Goal: Information Seeking & Learning: Learn about a topic

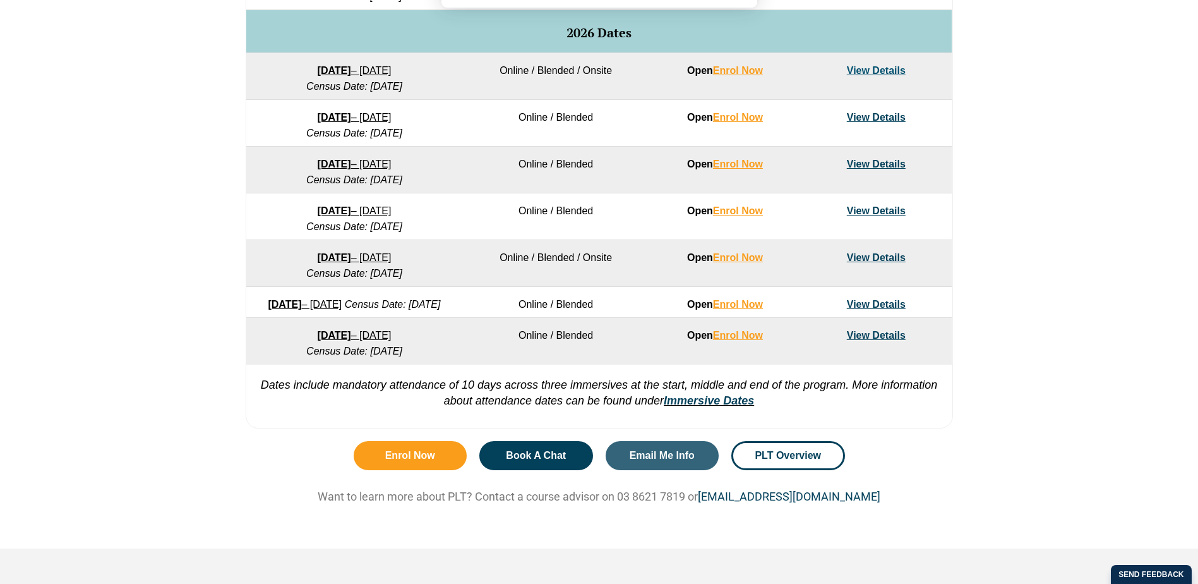
click at [718, 80] on button "Allow" at bounding box center [712, 82] width 59 height 32
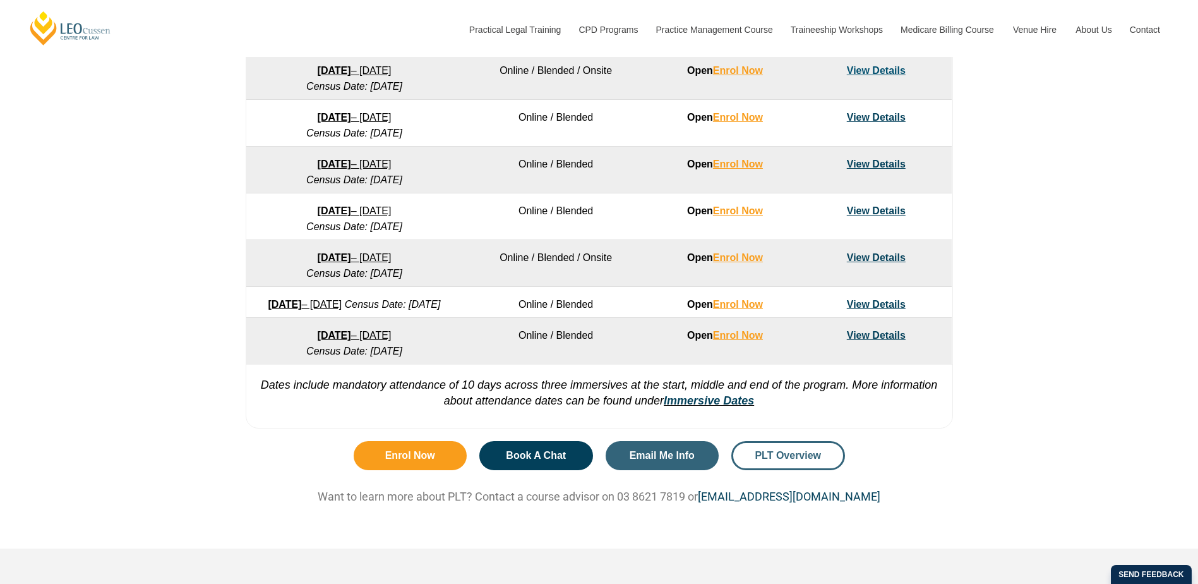
click at [800, 460] on span "PLT Overview" at bounding box center [788, 455] width 66 height 10
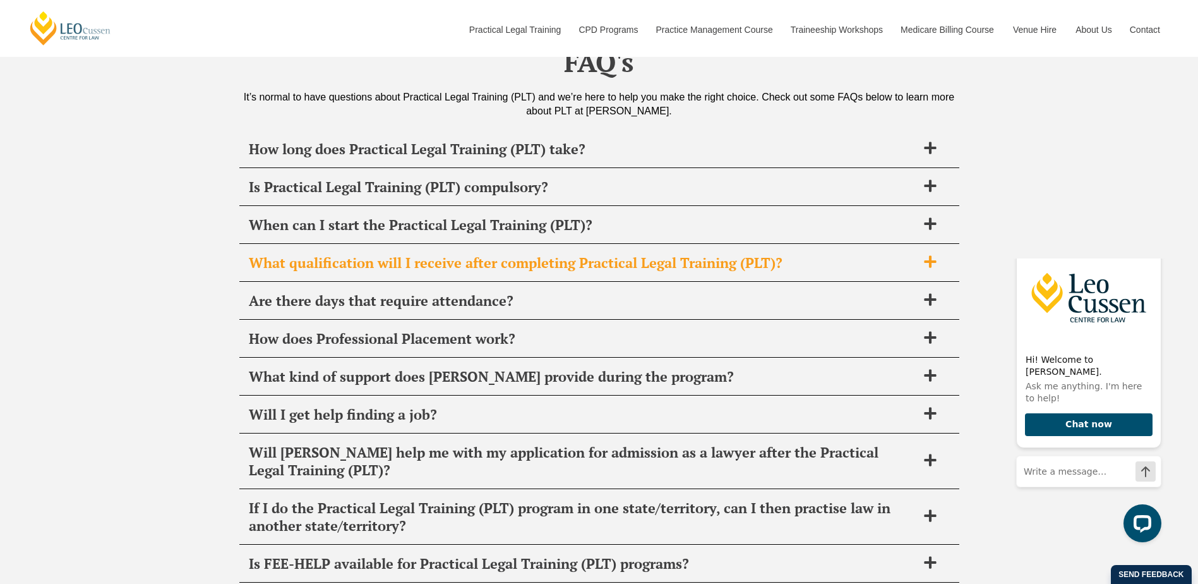
scroll to position [4843, 0]
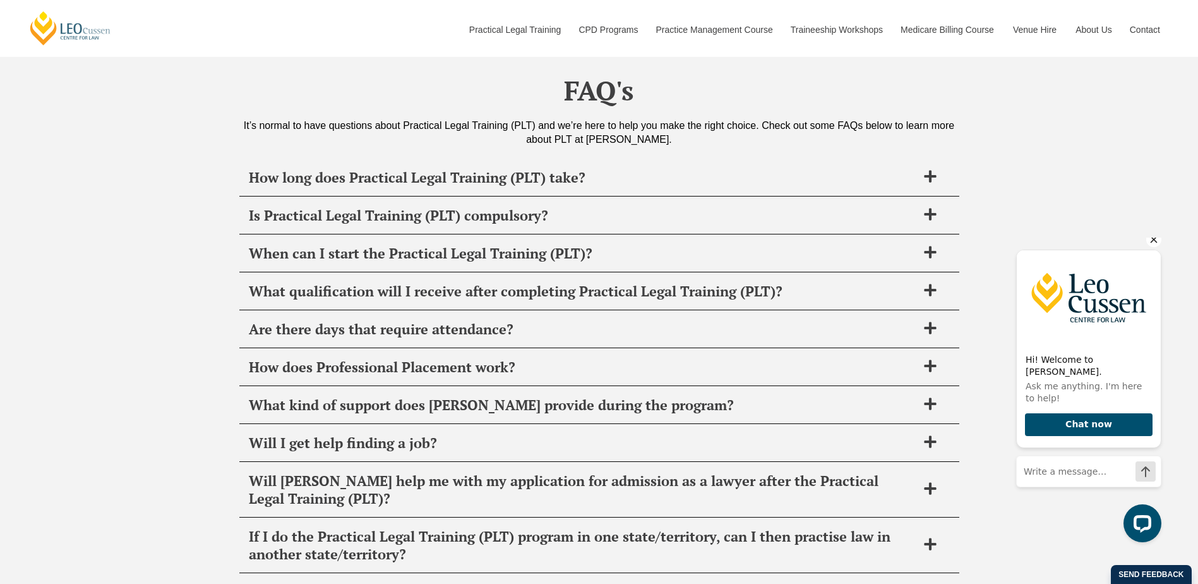
click at [1156, 246] on icon "Hide greeting" at bounding box center [1153, 239] width 15 height 15
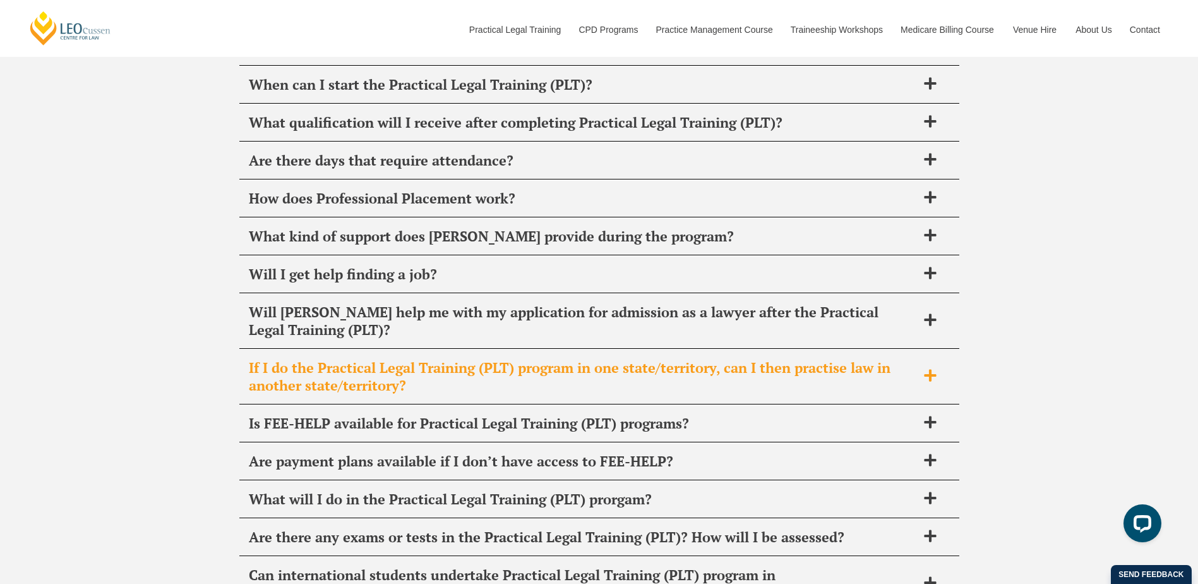
scroll to position [4759, 0]
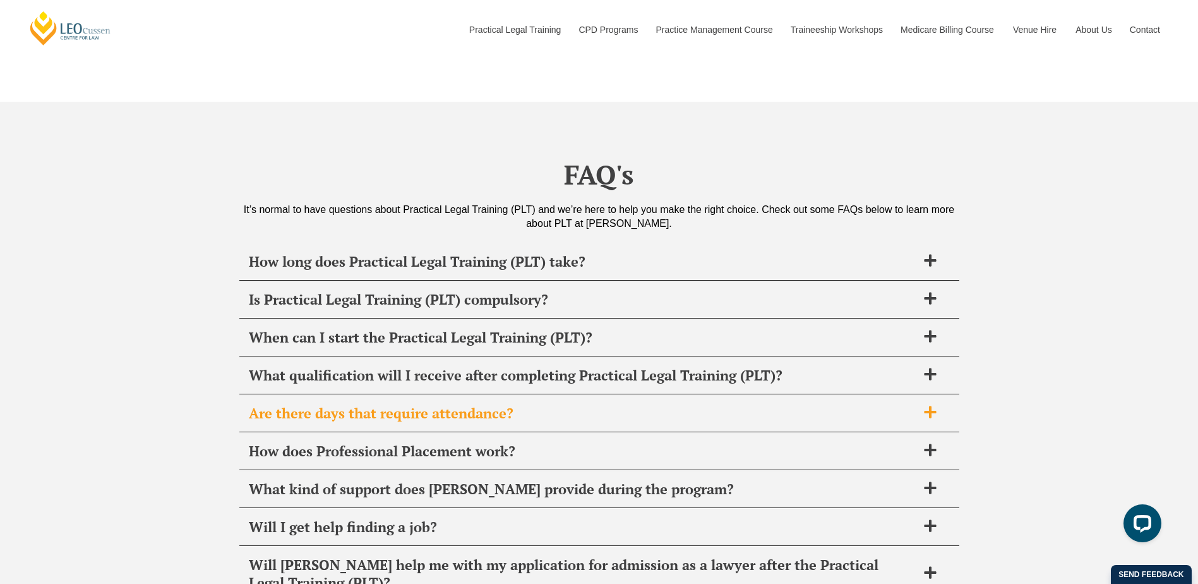
click at [452, 404] on span "Are there days that require attendance?" at bounding box center [583, 413] width 668 height 18
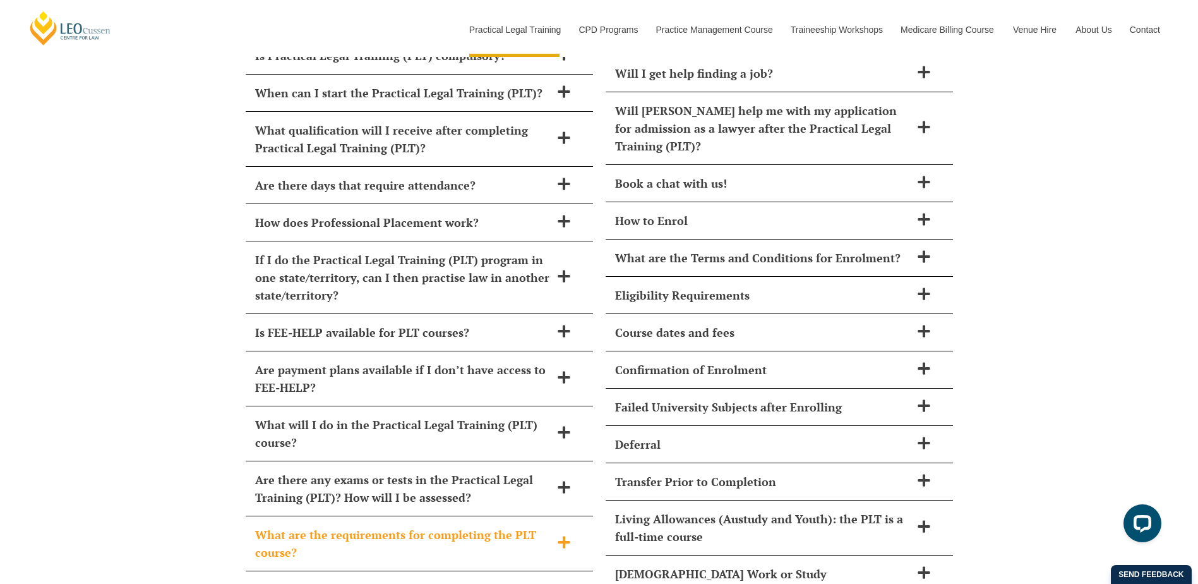
scroll to position [5437, 0]
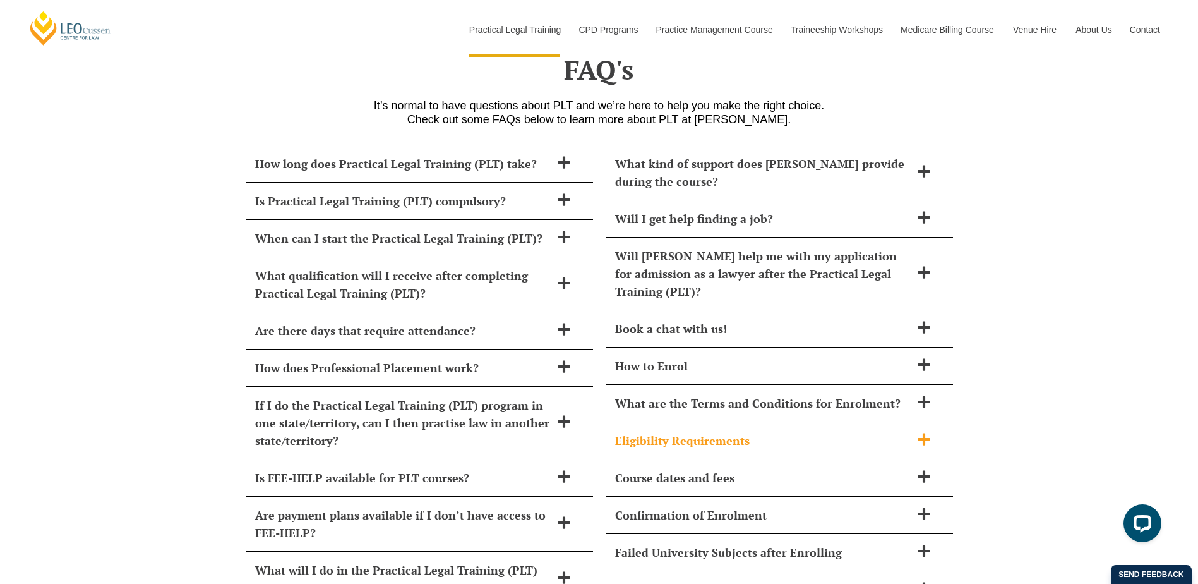
click at [705, 431] on h2 "Eligibility Requirements" at bounding box center [763, 440] width 296 height 18
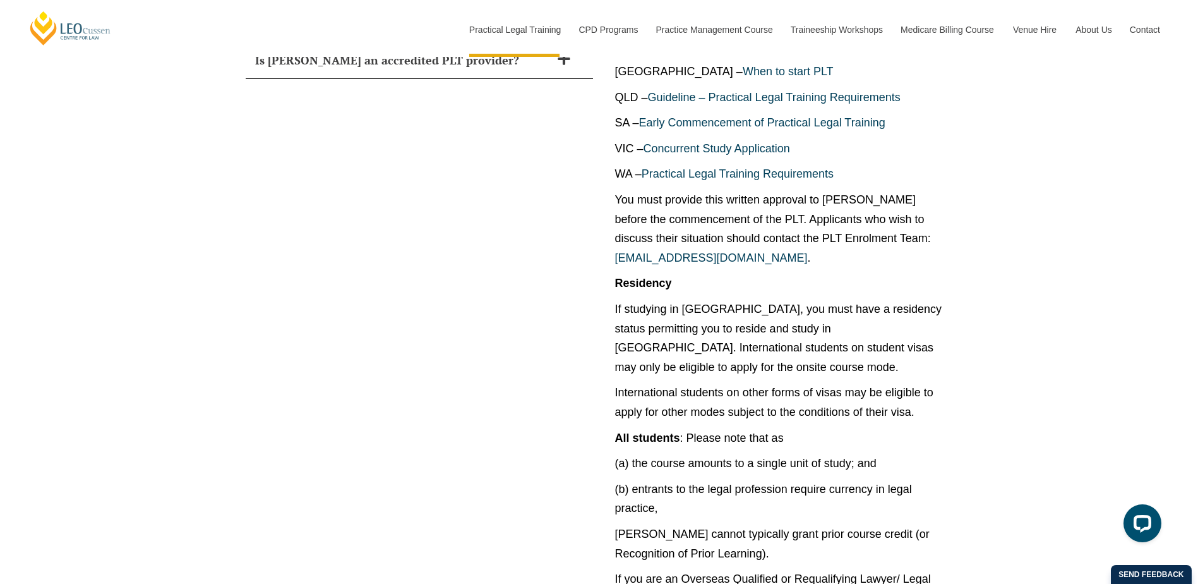
scroll to position [6279, 0]
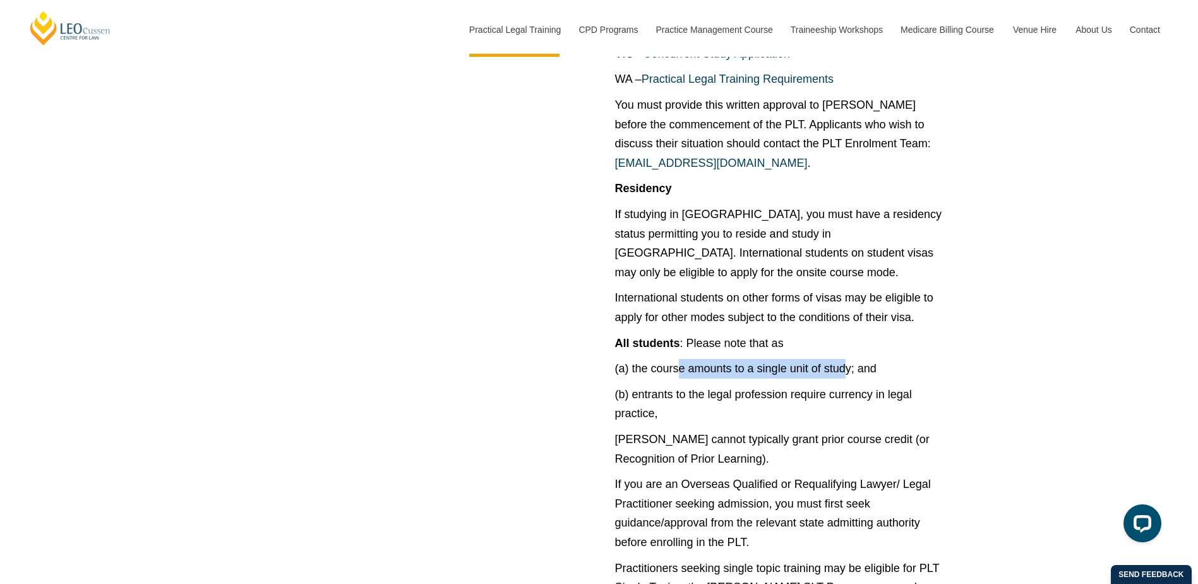
drag, startPoint x: 681, startPoint y: 329, endPoint x: 844, endPoint y: 335, distance: 163.7
click at [844, 359] on p "(a) the course amounts to a single unit of study; and" at bounding box center [779, 369] width 328 height 20
drag, startPoint x: 844, startPoint y: 335, endPoint x: 854, endPoint y: 337, distance: 9.7
click at [854, 359] on p "(a) the course amounts to a single unit of study; and" at bounding box center [779, 369] width 328 height 20
drag, startPoint x: 854, startPoint y: 337, endPoint x: 827, endPoint y: 352, distance: 31.1
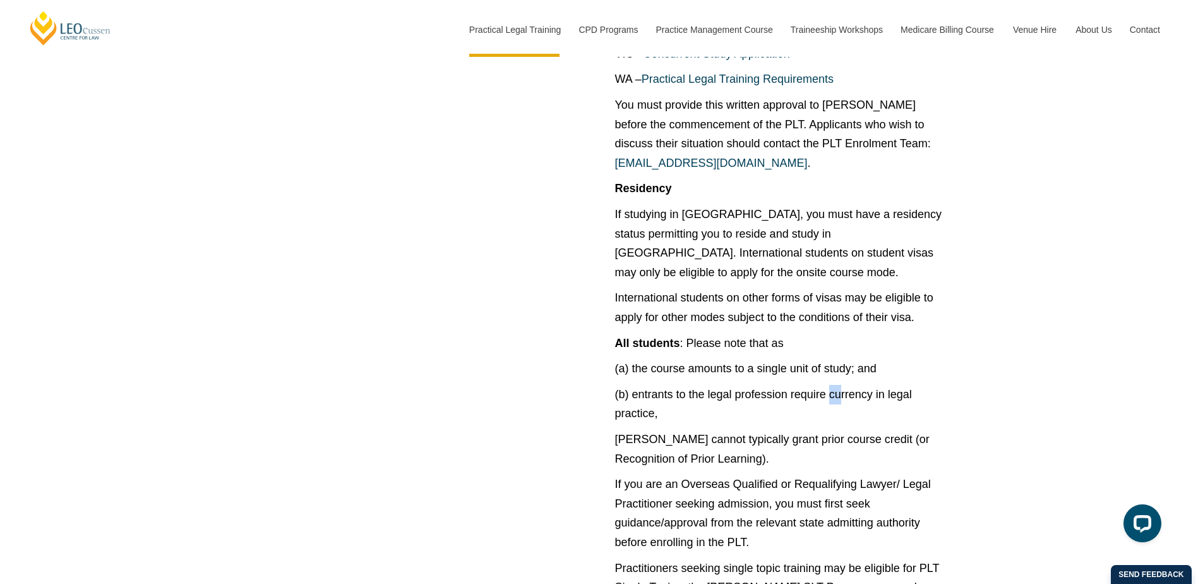
click at [827, 385] on p "(b) entrants to the legal profession require currency in legal practice," at bounding box center [779, 404] width 328 height 39
click at [677, 359] on p "(a) the course amounts to a single unit of study; and" at bounding box center [779, 369] width 328 height 20
drag, startPoint x: 678, startPoint y: 330, endPoint x: 650, endPoint y: 343, distance: 30.5
click at [650, 343] on div "Are there any PLT requirements? Academic You are eligible to commence the Pract…" at bounding box center [779, 124] width 347 height 1015
drag, startPoint x: 649, startPoint y: 334, endPoint x: 841, endPoint y: 339, distance: 191.4
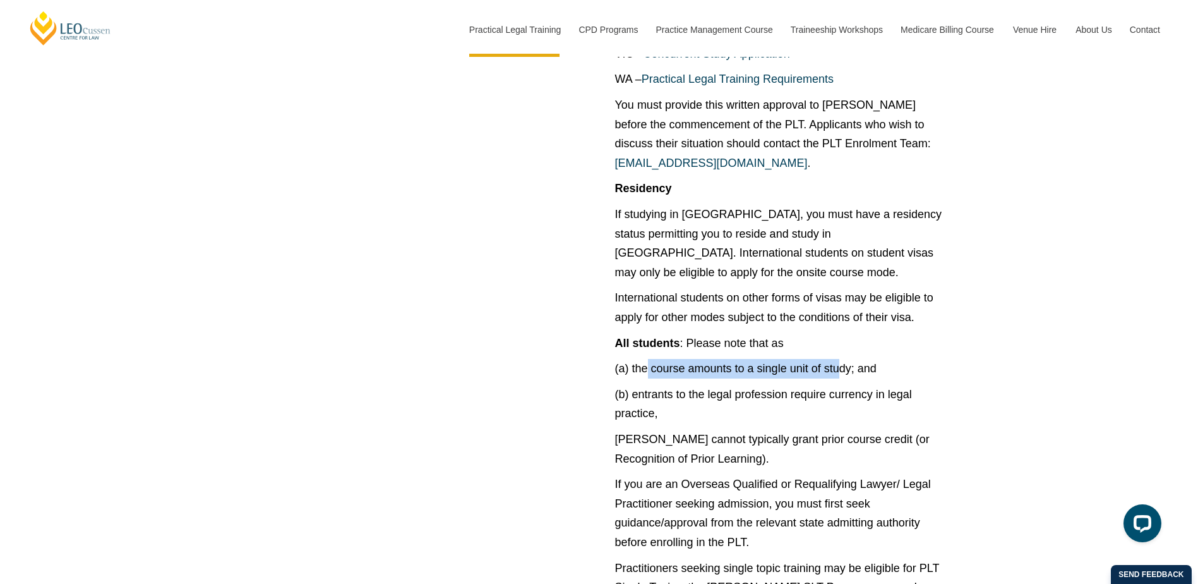
click at [841, 359] on p "(a) the course amounts to a single unit of study; and" at bounding box center [779, 369] width 328 height 20
drag, startPoint x: 841, startPoint y: 339, endPoint x: 762, endPoint y: 359, distance: 80.9
click at [773, 349] on div "Are there any PLT requirements? Academic You are eligible to commence the Pract…" at bounding box center [779, 124] width 347 height 1015
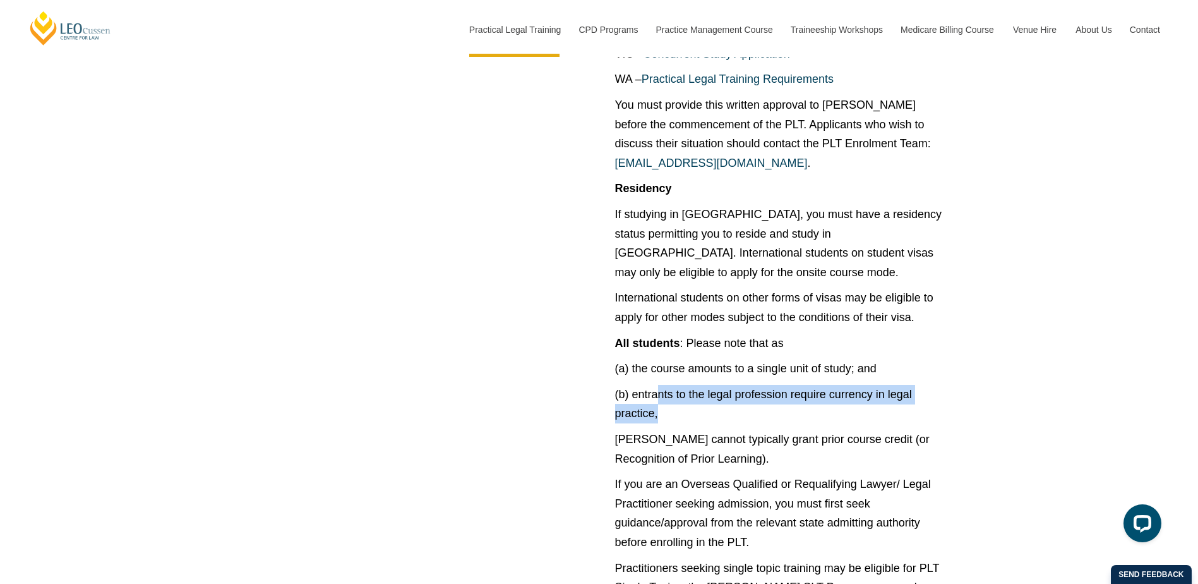
drag, startPoint x: 686, startPoint y: 376, endPoint x: 655, endPoint y: 353, distance: 38.4
click at [655, 385] on p "(b) entrants to the legal profession require currency in legal practice," at bounding box center [779, 404] width 328 height 39
drag, startPoint x: 655, startPoint y: 353, endPoint x: 667, endPoint y: 383, distance: 32.6
click at [661, 385] on p "(b) entrants to the legal profession require currency in legal practice," at bounding box center [779, 404] width 328 height 39
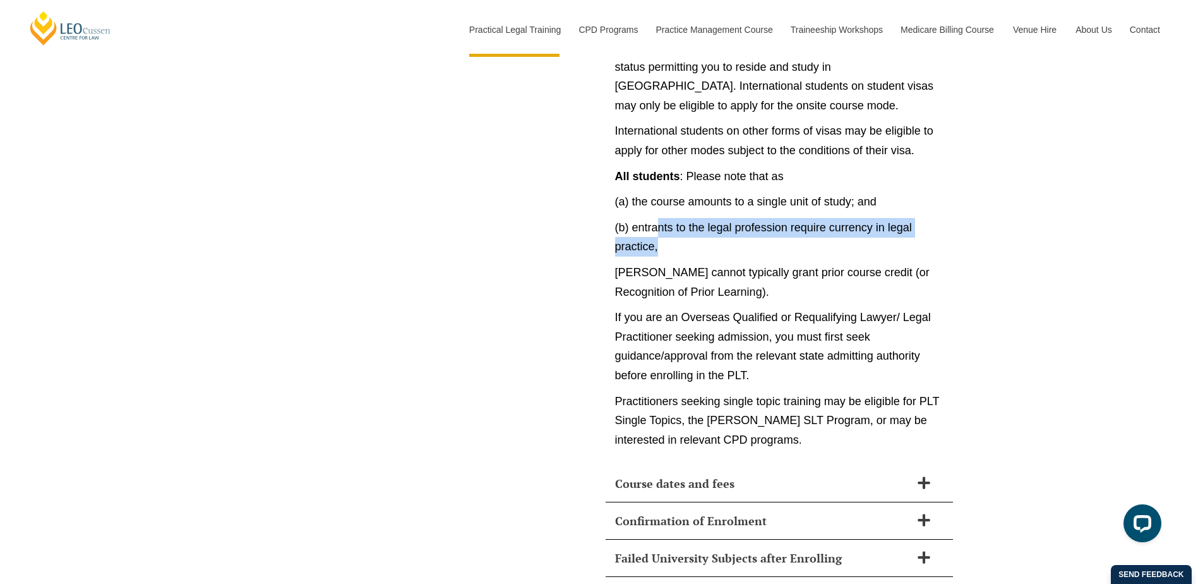
scroll to position [6447, 0]
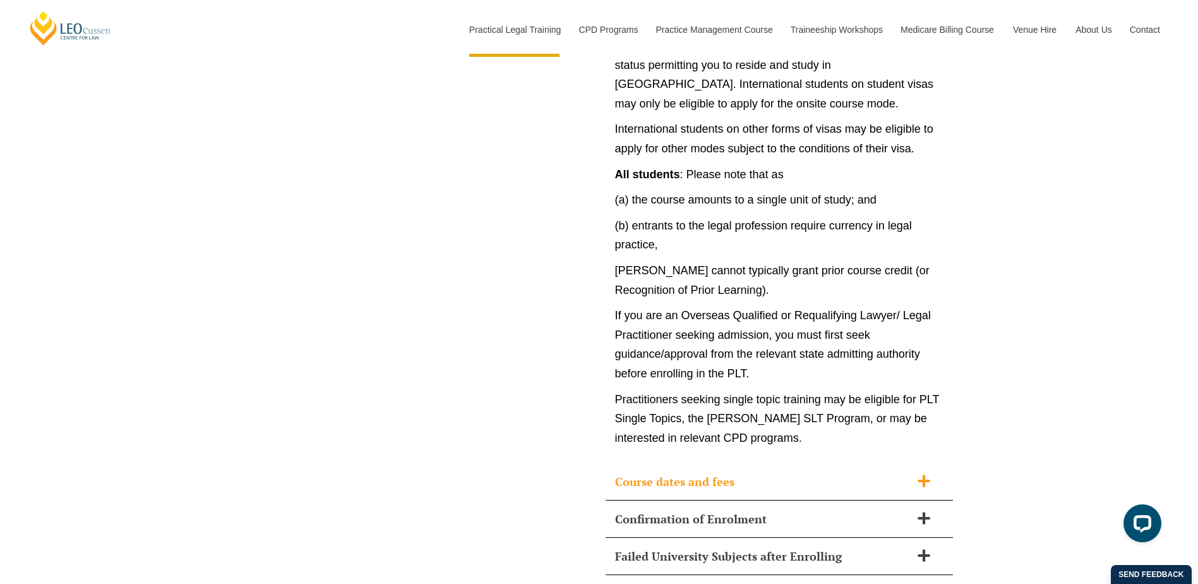
click at [686, 472] on h2 "Course dates and fees" at bounding box center [763, 481] width 296 height 18
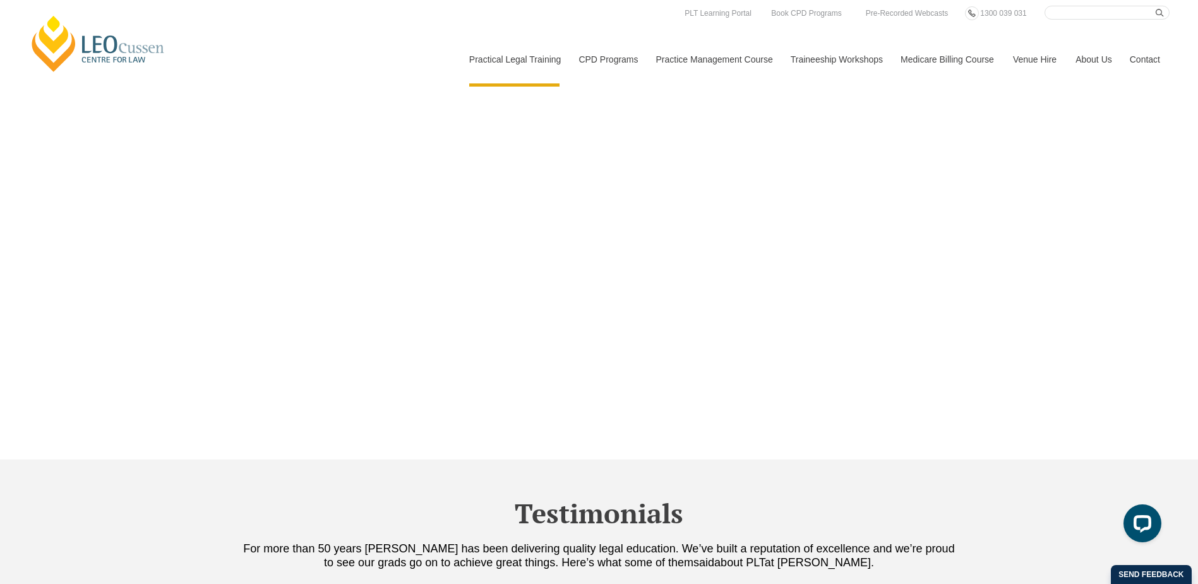
scroll to position [3739, 0]
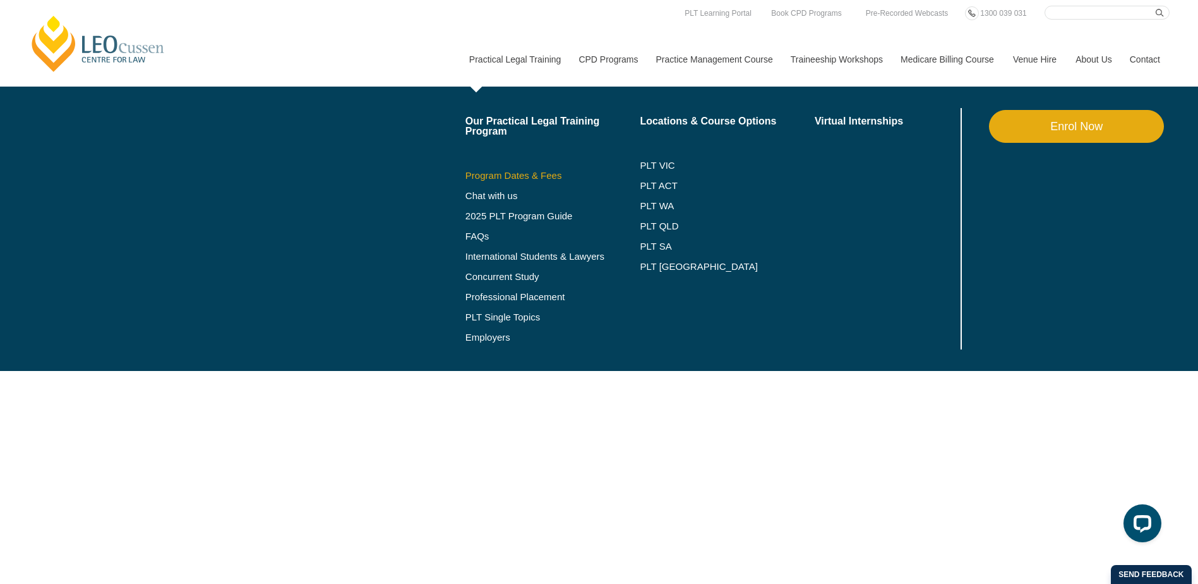
click at [532, 174] on link "Program Dates & Fees" at bounding box center [552, 176] width 175 height 10
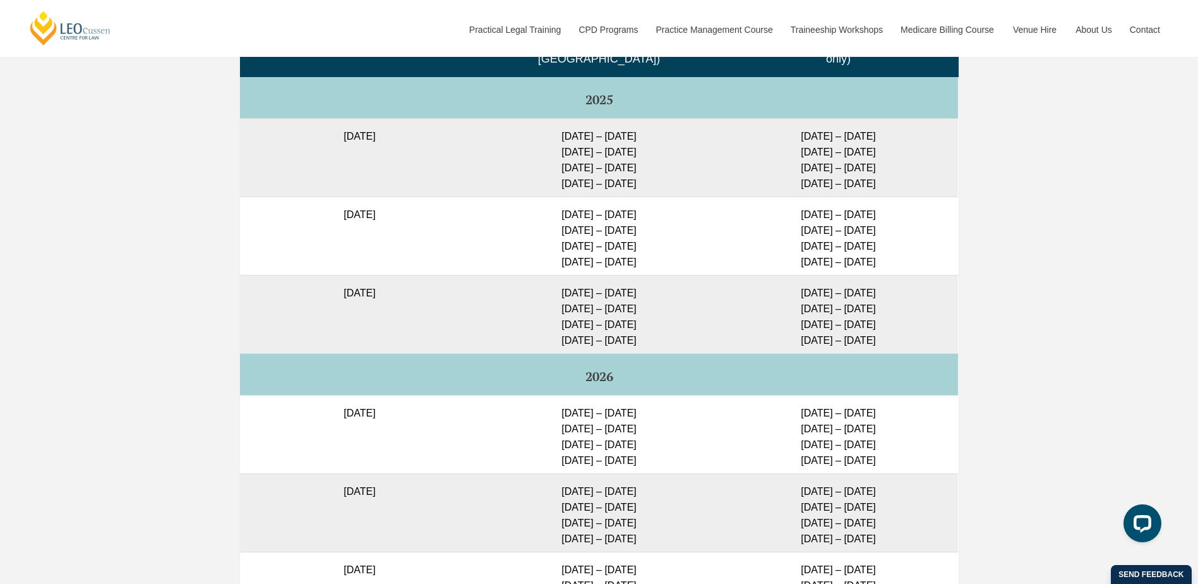
scroll to position [3495, 0]
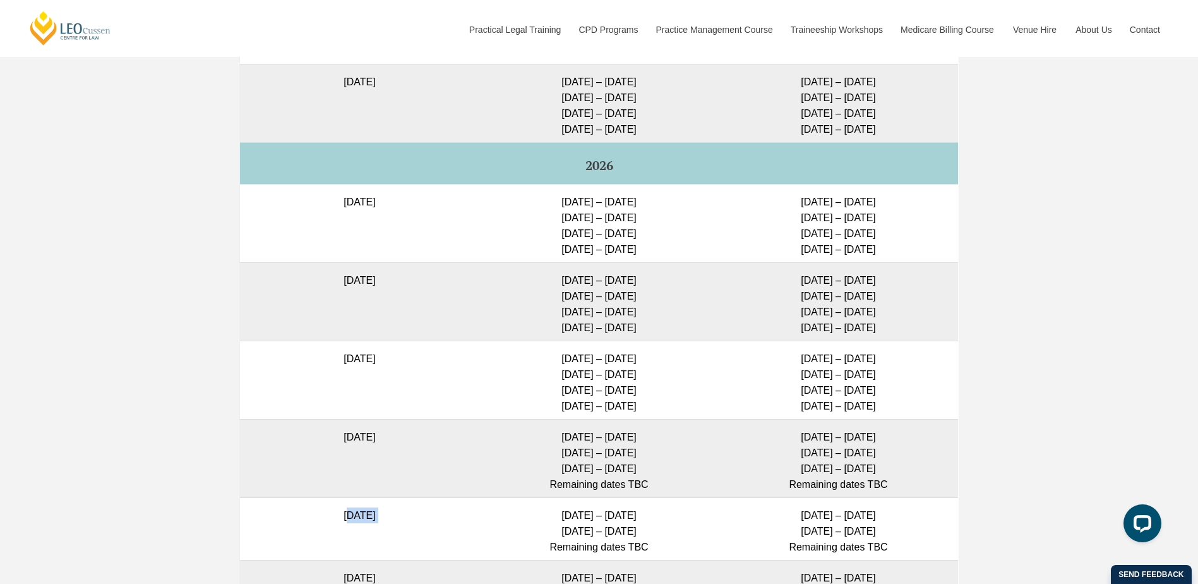
drag, startPoint x: 467, startPoint y: 501, endPoint x: 488, endPoint y: 503, distance: 21.6
click at [488, 503] on tr "[DATE] [DATE] – [DATE] [DATE] – [DATE] Remaining dates TBC [DATE] – [DATE] [DAT…" at bounding box center [599, 528] width 718 height 63
click at [488, 503] on td "[DATE] – [DATE] [DATE] – [DATE] Remaining dates TBC" at bounding box center [598, 528] width 239 height 63
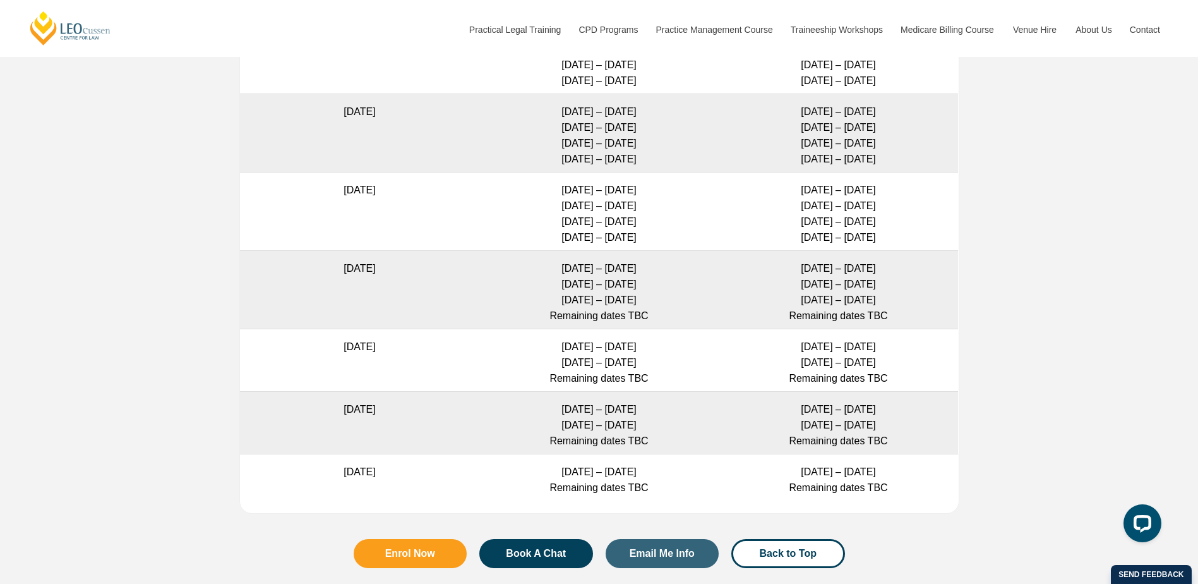
drag, startPoint x: 385, startPoint y: 420, endPoint x: 447, endPoint y: 421, distance: 61.9
click at [447, 421] on td "21 September 2026" at bounding box center [359, 422] width 239 height 63
drag, startPoint x: 447, startPoint y: 421, endPoint x: 315, endPoint y: 415, distance: 132.1
click at [315, 415] on td "21 September 2026" at bounding box center [359, 422] width 239 height 63
drag, startPoint x: 420, startPoint y: 412, endPoint x: 692, endPoint y: 422, distance: 272.4
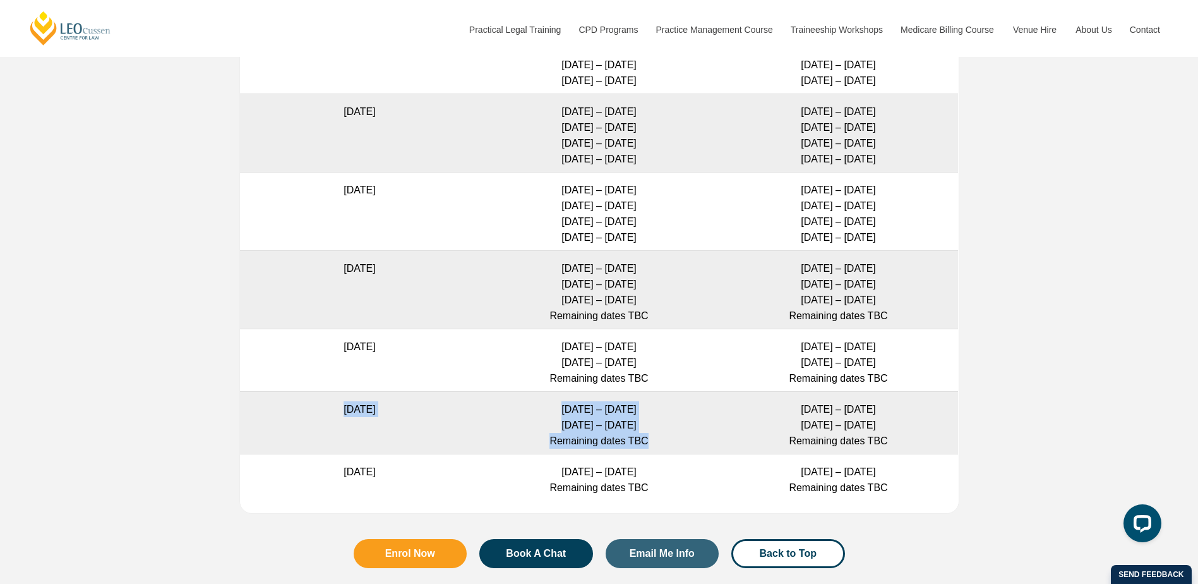
click at [694, 422] on tr "21 September 2026 22 Feb – 12 Mar 2027 10 – 28 May 2027 Remaining dates TBC 1 F…" at bounding box center [599, 422] width 718 height 63
drag, startPoint x: 692, startPoint y: 422, endPoint x: 602, endPoint y: 419, distance: 90.3
click at [611, 421] on td "22 Feb – 12 Mar 2027 10 – 28 May 2027 Remaining dates TBC" at bounding box center [598, 422] width 239 height 63
drag, startPoint x: 601, startPoint y: 419, endPoint x: 536, endPoint y: 405, distance: 66.5
click at [601, 419] on td "22 Feb – 12 Mar 2027 10 – 28 May 2027 Remaining dates TBC" at bounding box center [598, 422] width 239 height 63
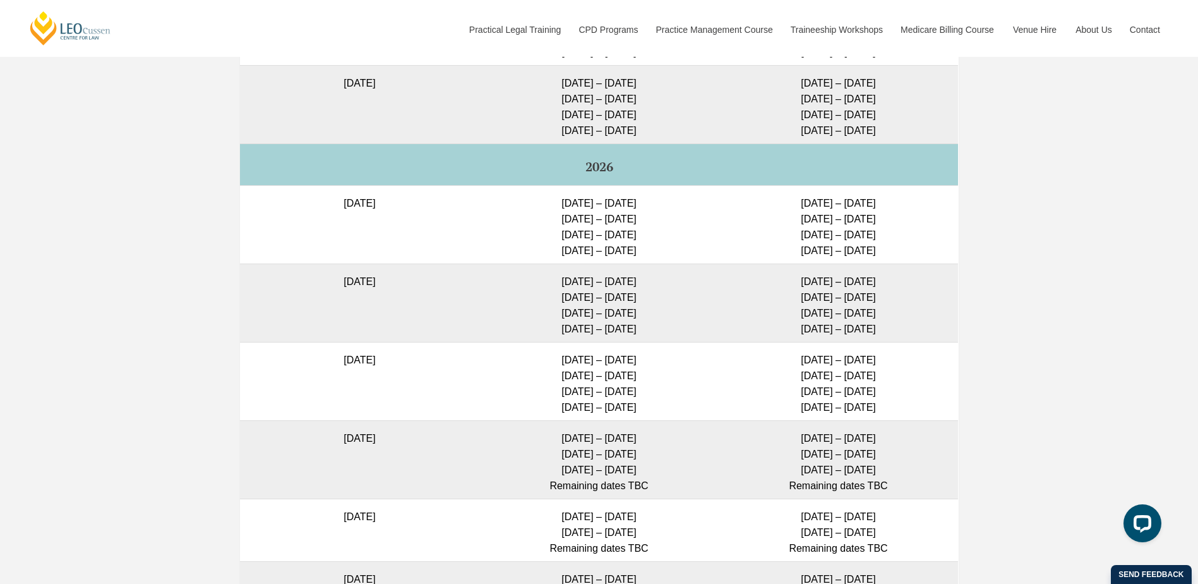
scroll to position [3579, 0]
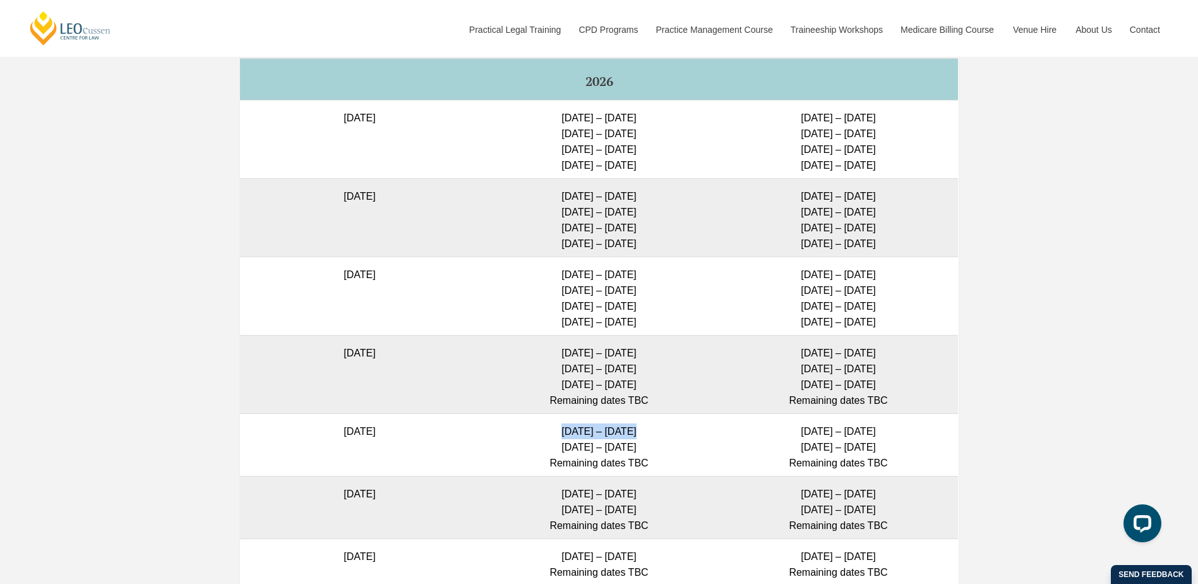
drag, startPoint x: 563, startPoint y: 415, endPoint x: 647, endPoint y: 419, distance: 84.7
click at [647, 419] on td "1 – 19 Feb 2027 10 – 28 May 2027 Remaining dates TBC" at bounding box center [598, 444] width 239 height 63
drag, startPoint x: 647, startPoint y: 419, endPoint x: 632, endPoint y: 420, distance: 15.8
click at [647, 419] on td "1 – 19 Feb 2027 10 – 28 May 2027 Remaining dates TBC" at bounding box center [598, 444] width 239 height 63
click at [586, 421] on td "1 – 19 Feb 2027 10 – 28 May 2027 Remaining dates TBC" at bounding box center [598, 444] width 239 height 63
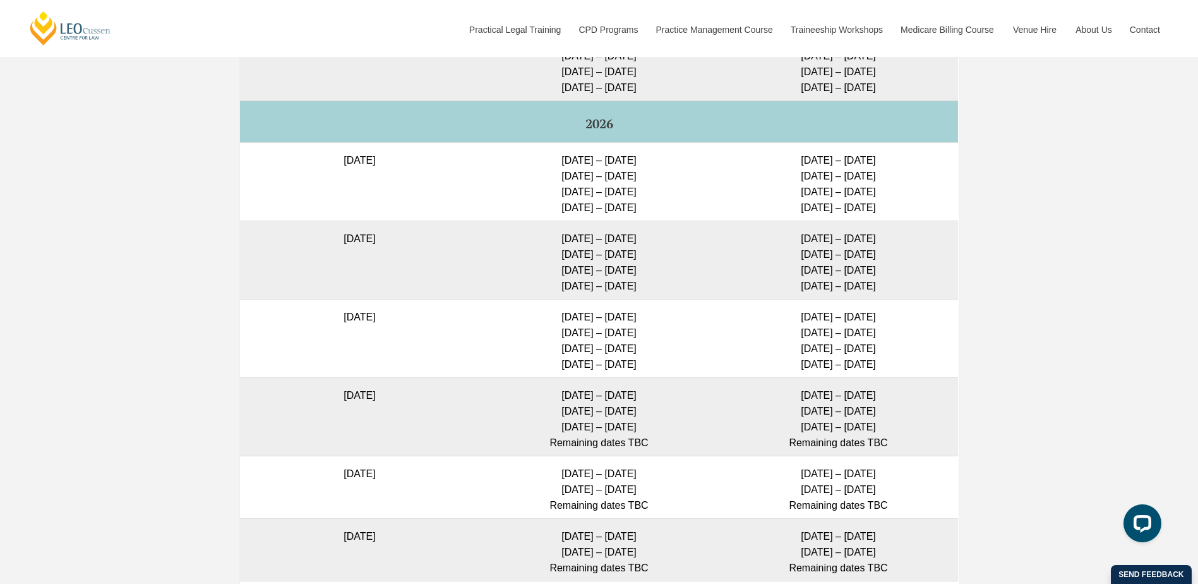
scroll to position [3664, 0]
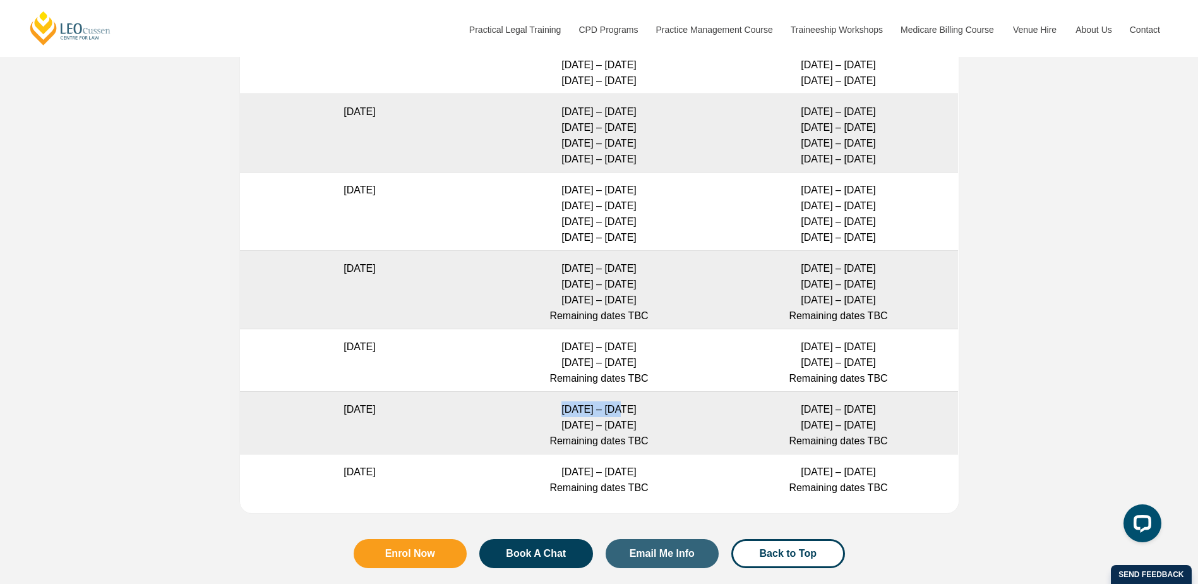
drag, startPoint x: 544, startPoint y: 398, endPoint x: 605, endPoint y: 398, distance: 60.6
click at [605, 398] on td "22 Feb – 12 Mar 2027 10 – 28 May 2027 Remaining dates TBC" at bounding box center [598, 422] width 239 height 63
